Goal: Task Accomplishment & Management: Complete application form

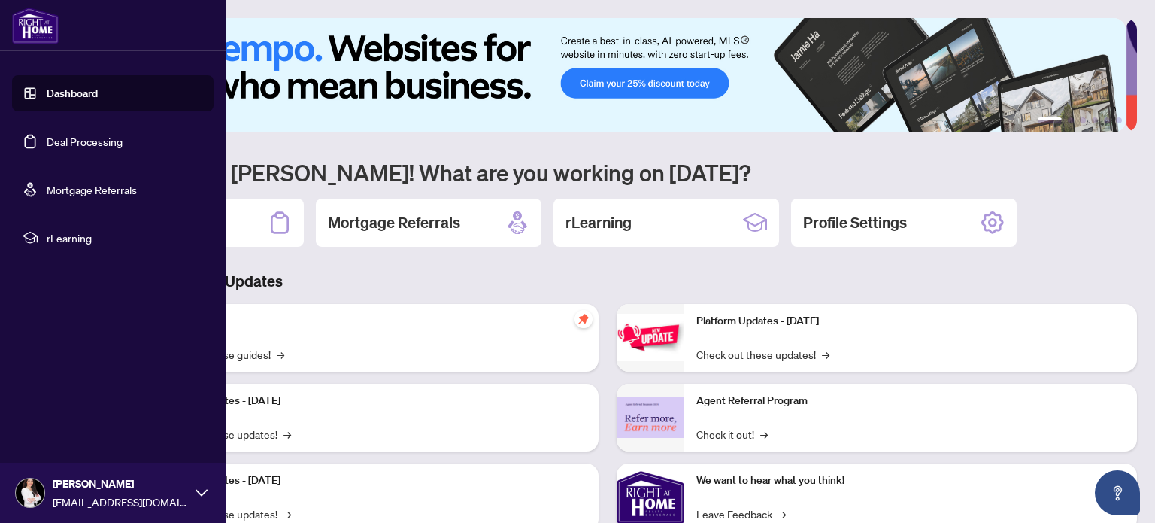
click at [47, 138] on link "Deal Processing" at bounding box center [85, 142] width 76 height 14
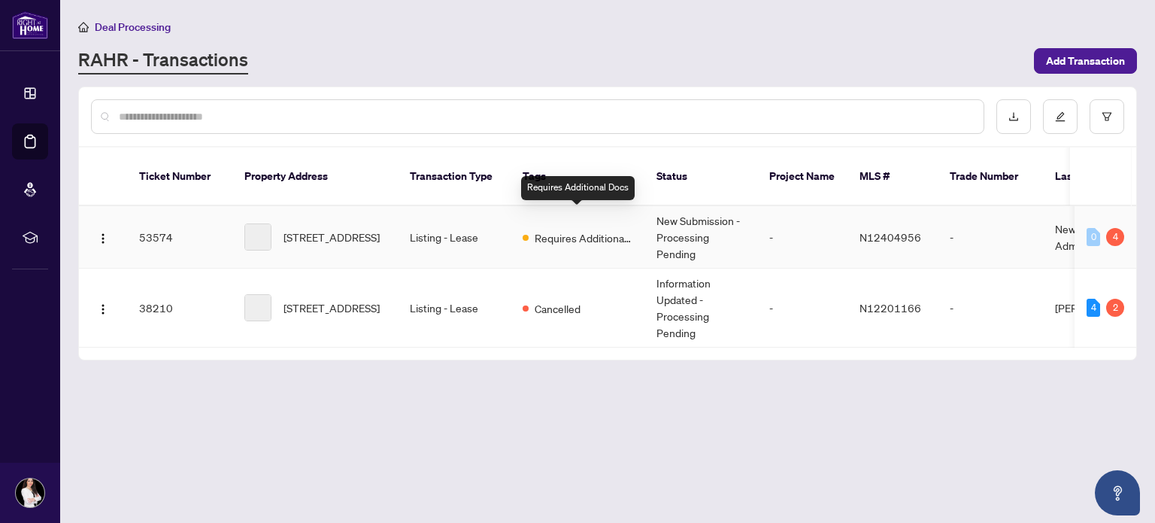
click at [555, 229] on span "Requires Additional Docs" at bounding box center [584, 237] width 98 height 17
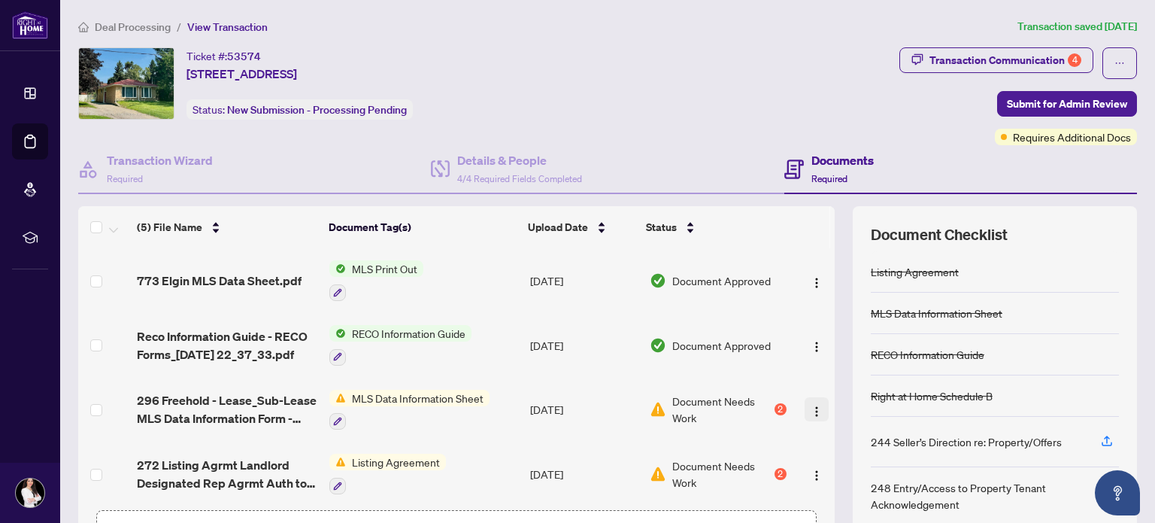
click at [810, 407] on img "button" at bounding box center [816, 411] width 12 height 12
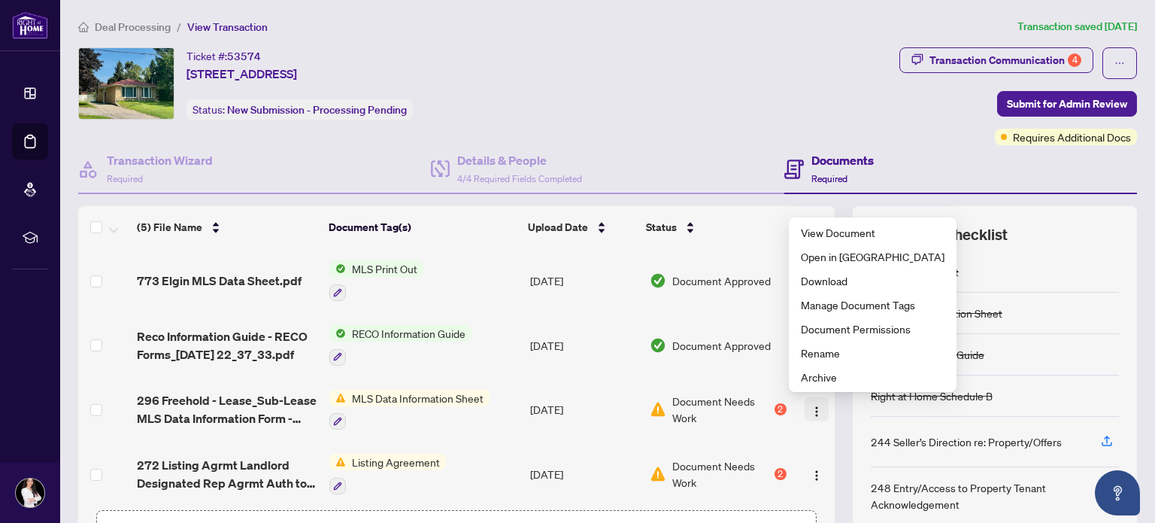
click at [810, 407] on img "button" at bounding box center [816, 411] width 12 height 12
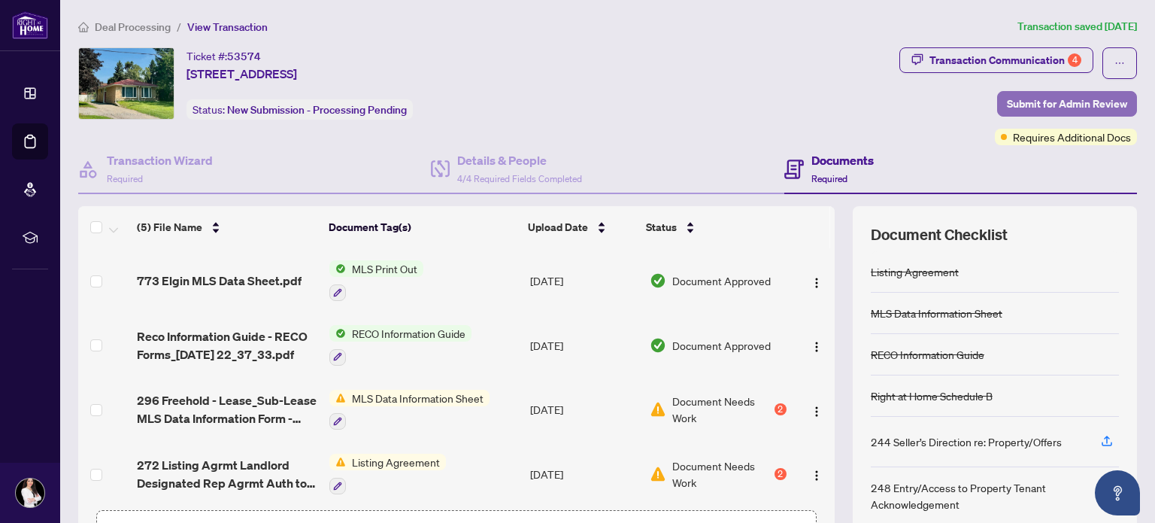
click at [1023, 98] on span "Submit for Admin Review" at bounding box center [1067, 104] width 120 height 24
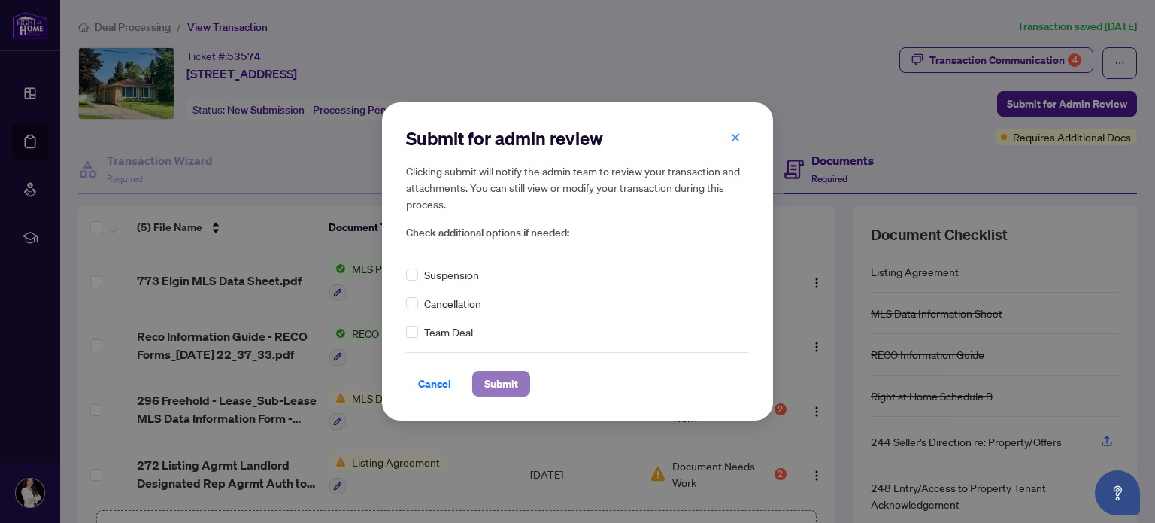
click at [484, 391] on span "Submit" at bounding box center [501, 383] width 34 height 24
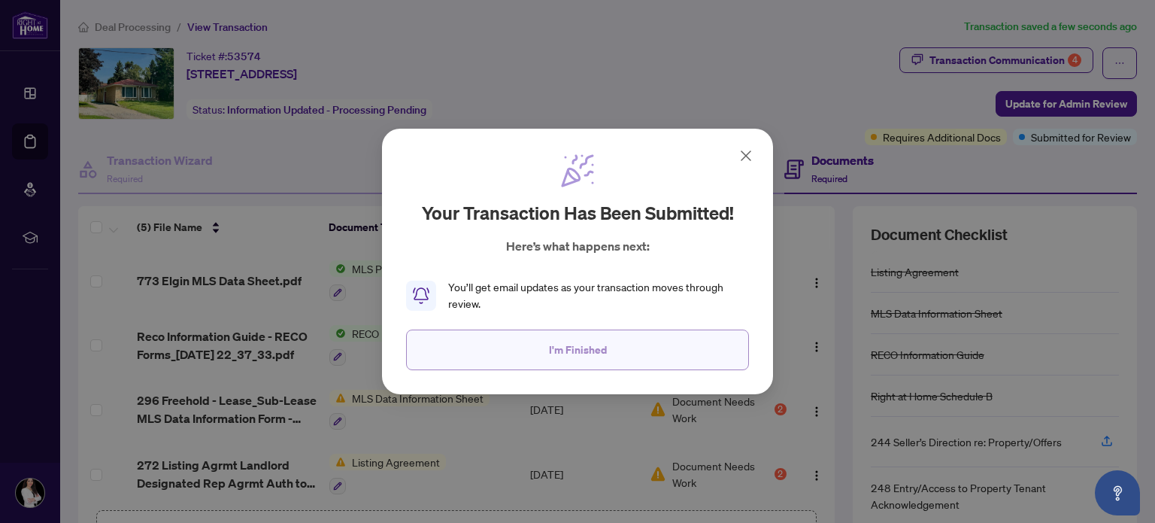
click at [577, 349] on span "I'm Finished" at bounding box center [578, 350] width 58 height 24
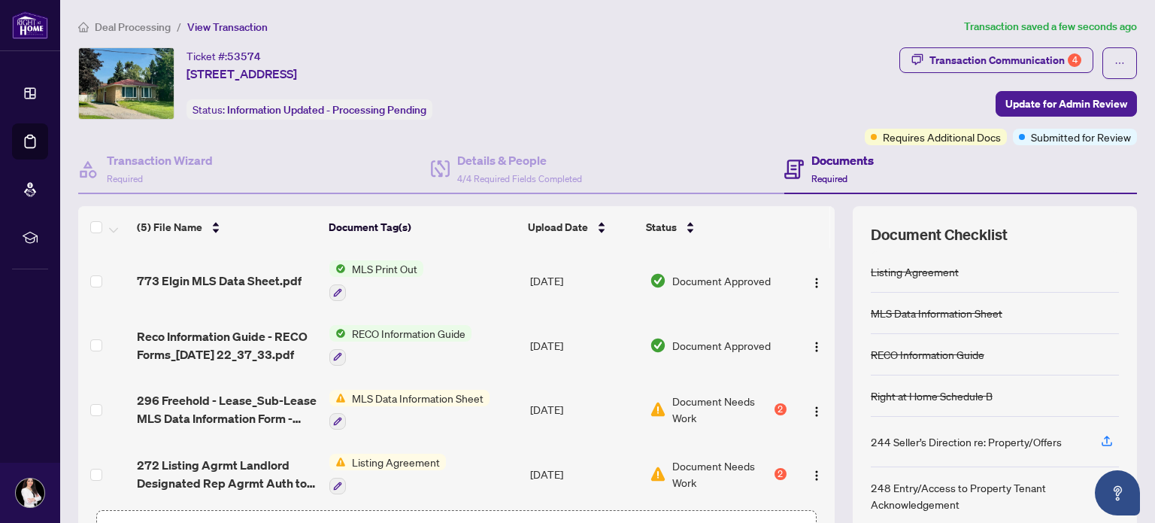
click at [655, 105] on div "Ticket #: 53574 [STREET_ADDRESS] Status: Information Updated - Processing Pendi…" at bounding box center [468, 83] width 780 height 72
click at [774, 406] on div "2" at bounding box center [780, 409] width 12 height 12
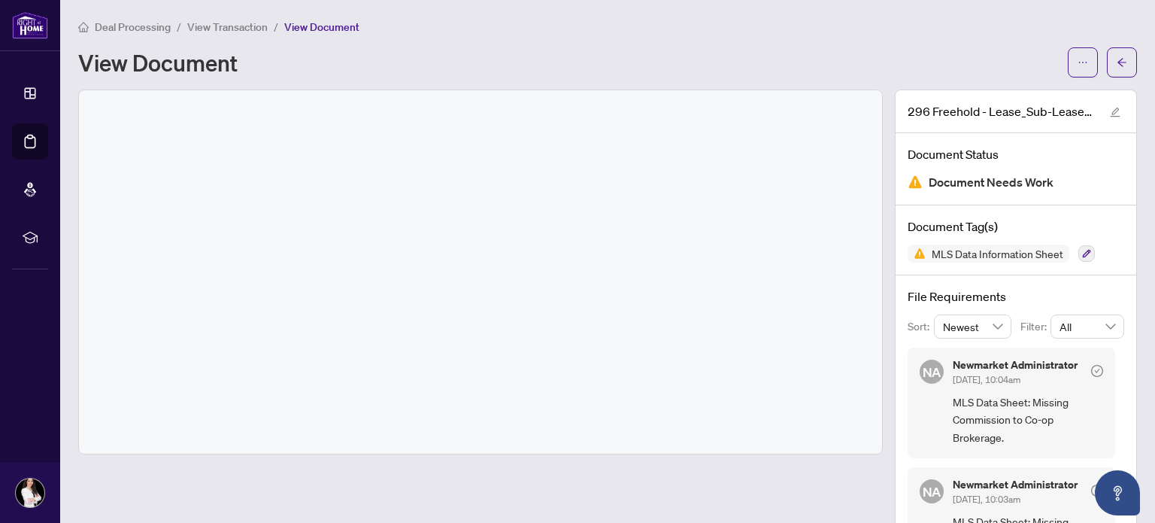
click at [667, 284] on div at bounding box center [480, 271] width 803 height 363
click at [1116, 62] on icon "arrow-left" at bounding box center [1121, 62] width 11 height 11
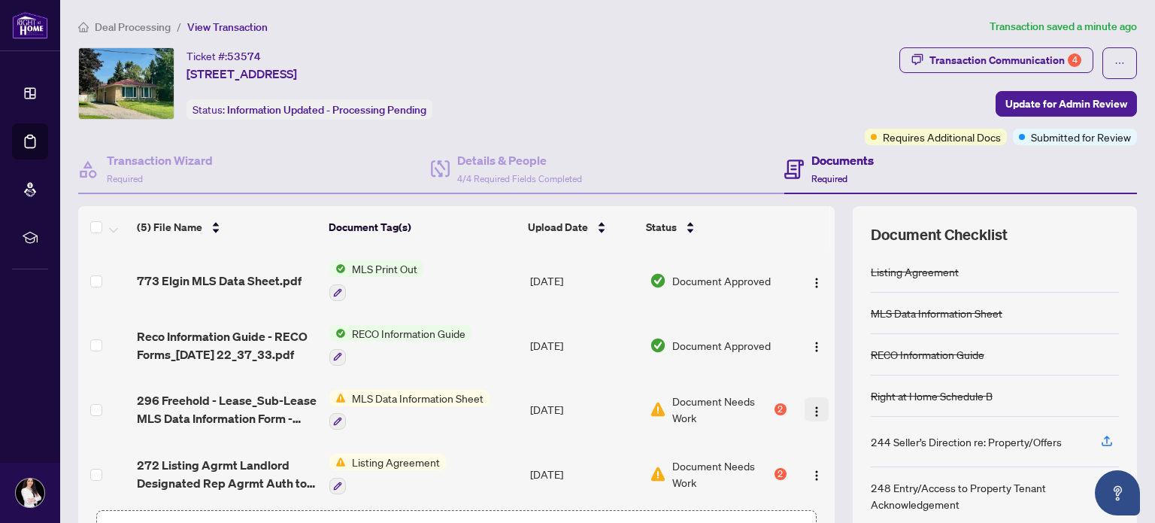
click at [810, 406] on img "button" at bounding box center [816, 411] width 12 height 12
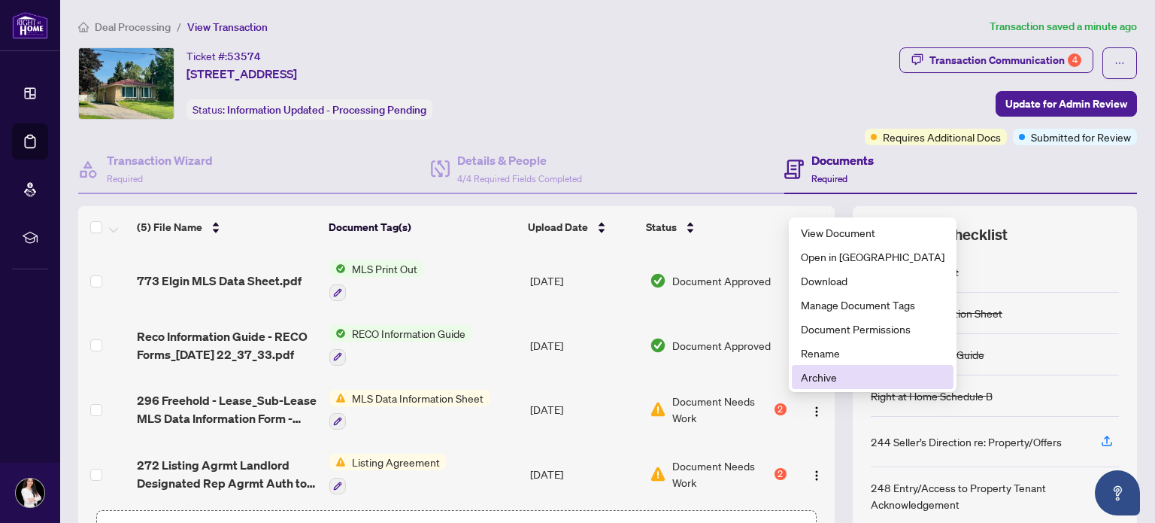
click at [813, 378] on span "Archive" at bounding box center [873, 376] width 144 height 17
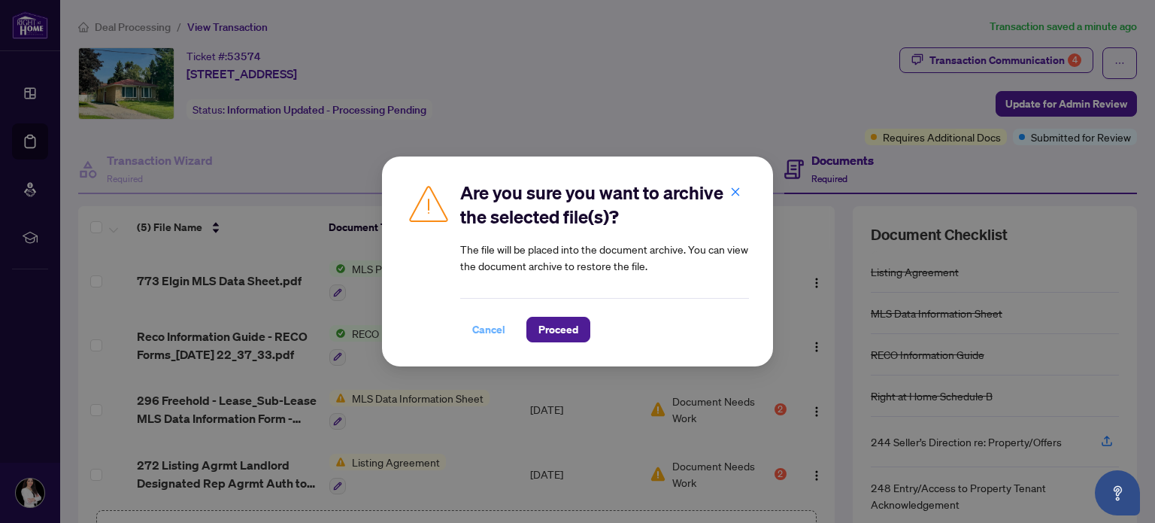
click at [487, 323] on span "Cancel" at bounding box center [488, 329] width 33 height 24
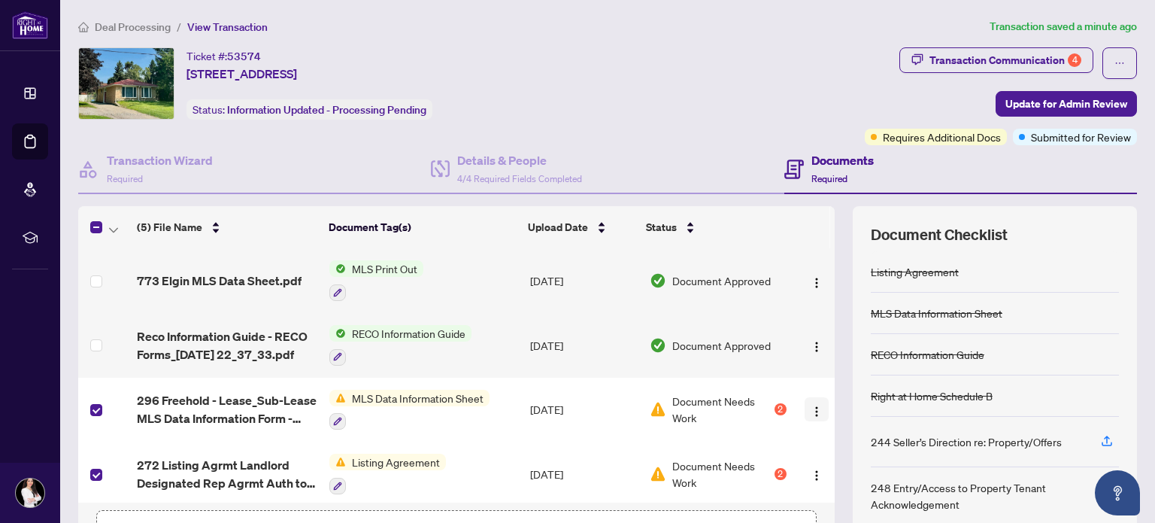
click at [810, 411] on img "button" at bounding box center [816, 411] width 12 height 12
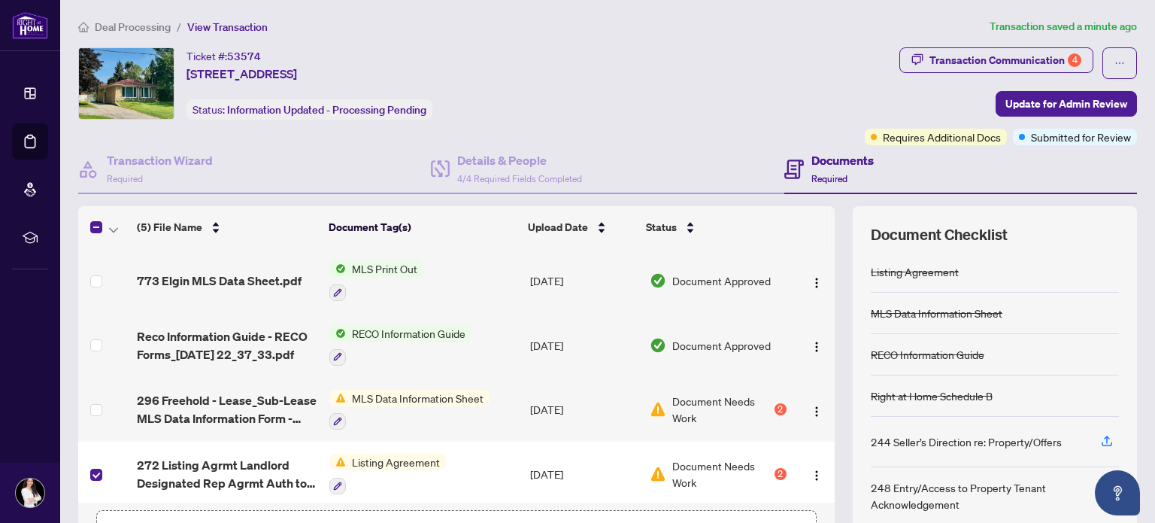
click at [87, 474] on td at bounding box center [104, 473] width 53 height 65
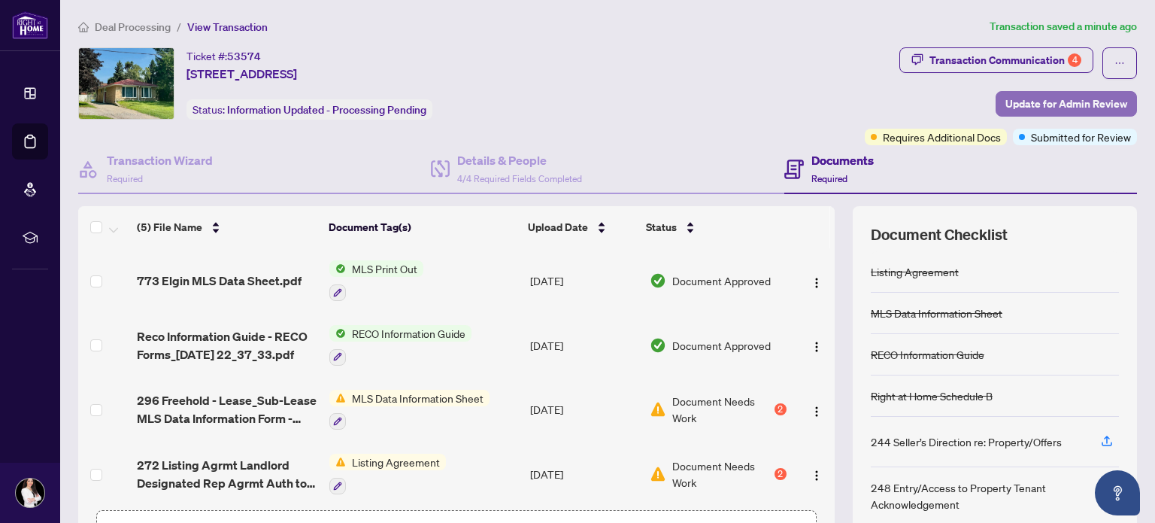
click at [1036, 105] on span "Update for Admin Review" at bounding box center [1066, 104] width 122 height 24
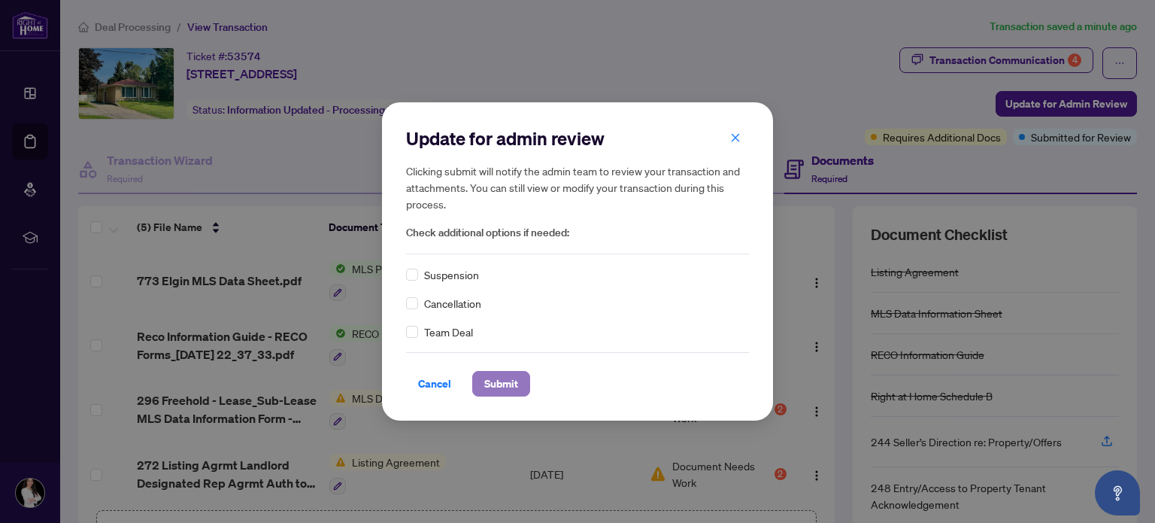
click at [499, 382] on span "Submit" at bounding box center [501, 383] width 34 height 24
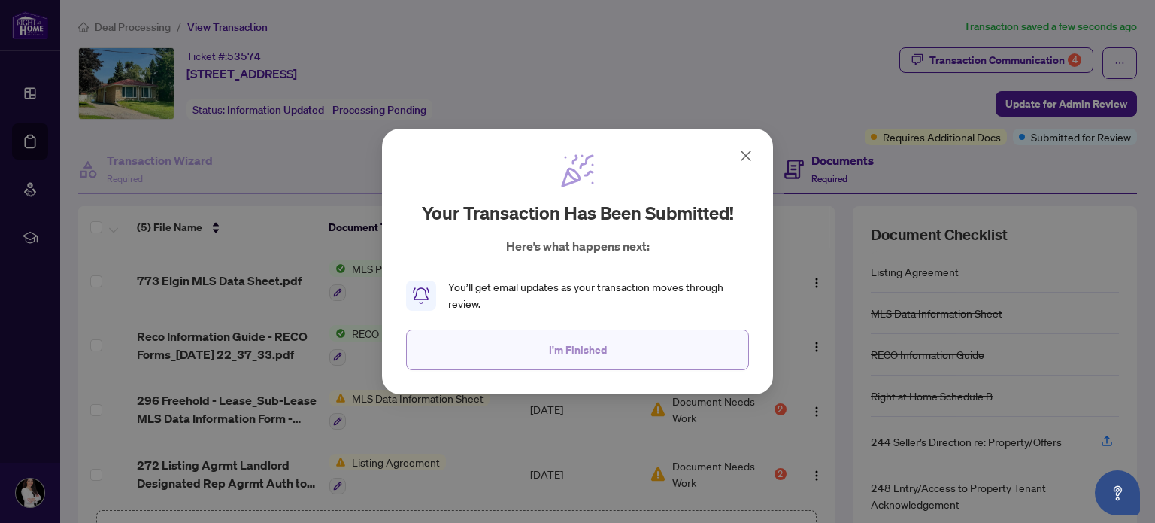
click at [586, 347] on span "I'm Finished" at bounding box center [578, 350] width 58 height 24
